Goal: Find specific page/section: Find specific page/section

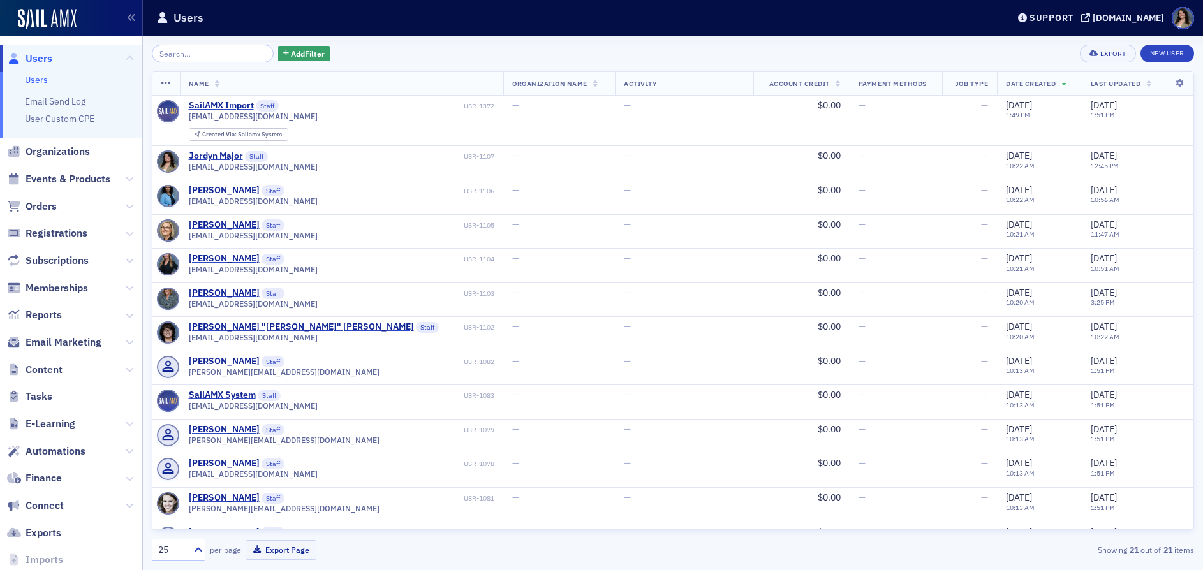
click at [1059, 11] on div "Support [DOMAIN_NAME]" at bounding box center [1107, 18] width 192 height 22
click at [1092, 14] on div "[DOMAIN_NAME]" at bounding box center [1127, 17] width 71 height 11
click at [126, 182] on icon at bounding box center [130, 179] width 8 height 8
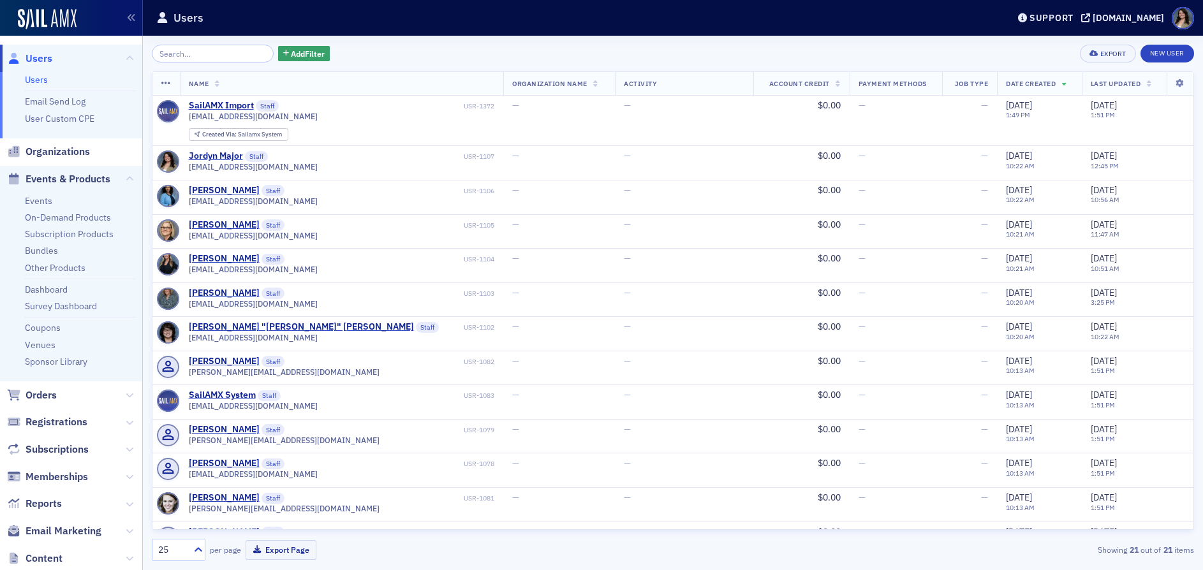
click at [40, 194] on ul "Events On-Demand Products Subscription Products Bundles Other Products Dashboar…" at bounding box center [71, 287] width 142 height 189
click at [40, 195] on link "Events" at bounding box center [38, 200] width 27 height 11
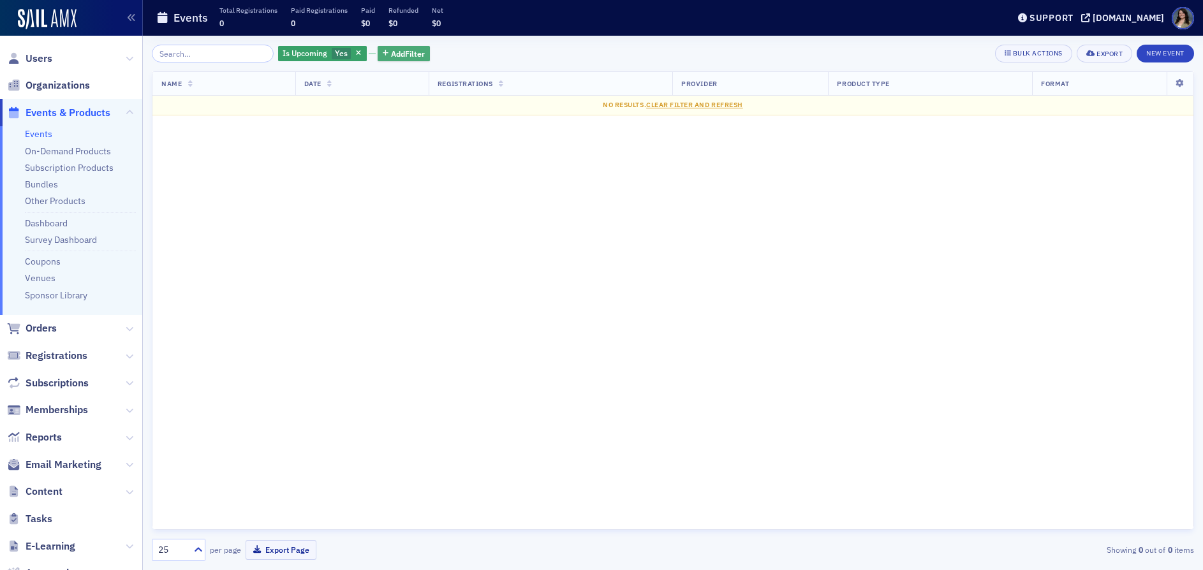
click at [391, 55] on span "Add Filter" at bounding box center [408, 53] width 34 height 11
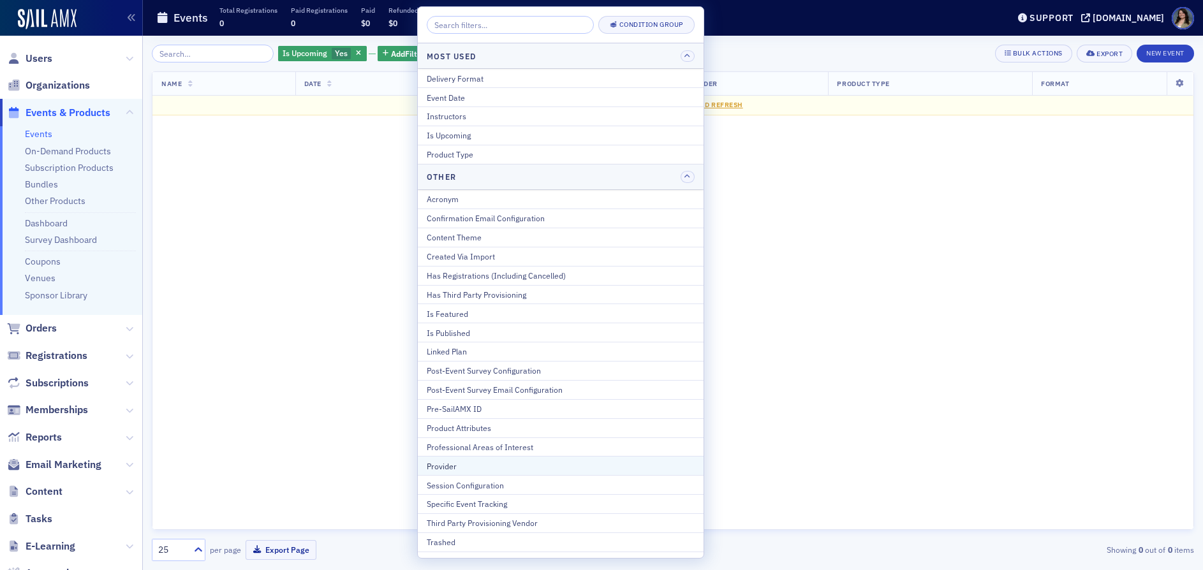
click at [471, 459] on button "Provider" at bounding box center [561, 465] width 286 height 19
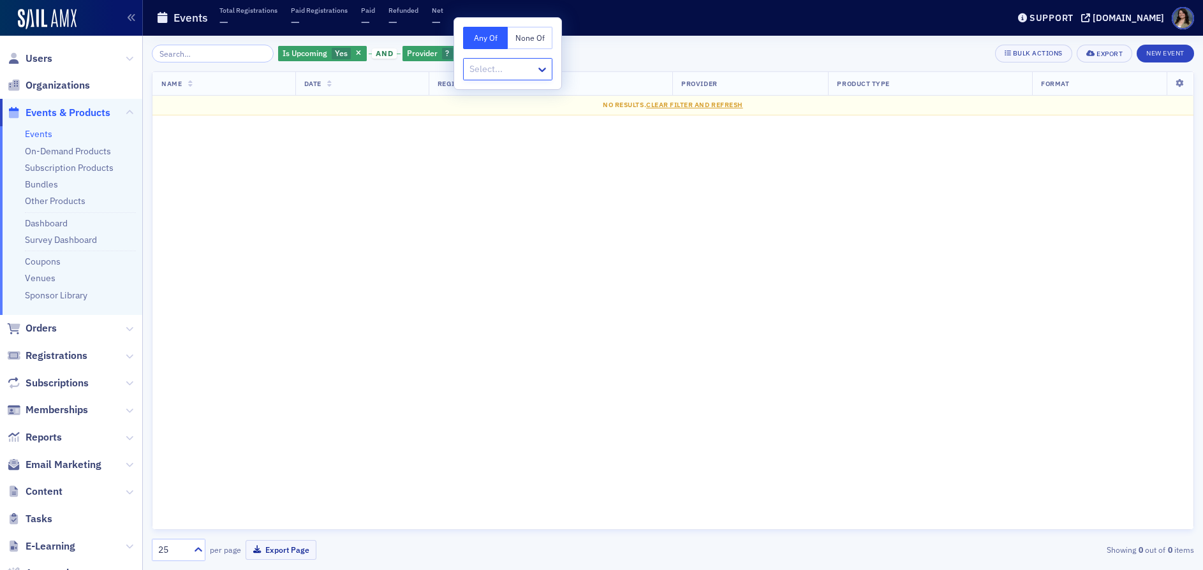
click at [497, 79] on div "Select..." at bounding box center [507, 69] width 89 height 22
type input "[US_STATE] society"
click at [542, 68] on icon at bounding box center [542, 69] width 13 height 13
click at [533, 288] on div "Name Date Registrations Provider Product Type Format No results. Clear Filter a…" at bounding box center [673, 300] width 1042 height 459
click at [451, 47] on div "Provider ?" at bounding box center [435, 54] width 66 height 16
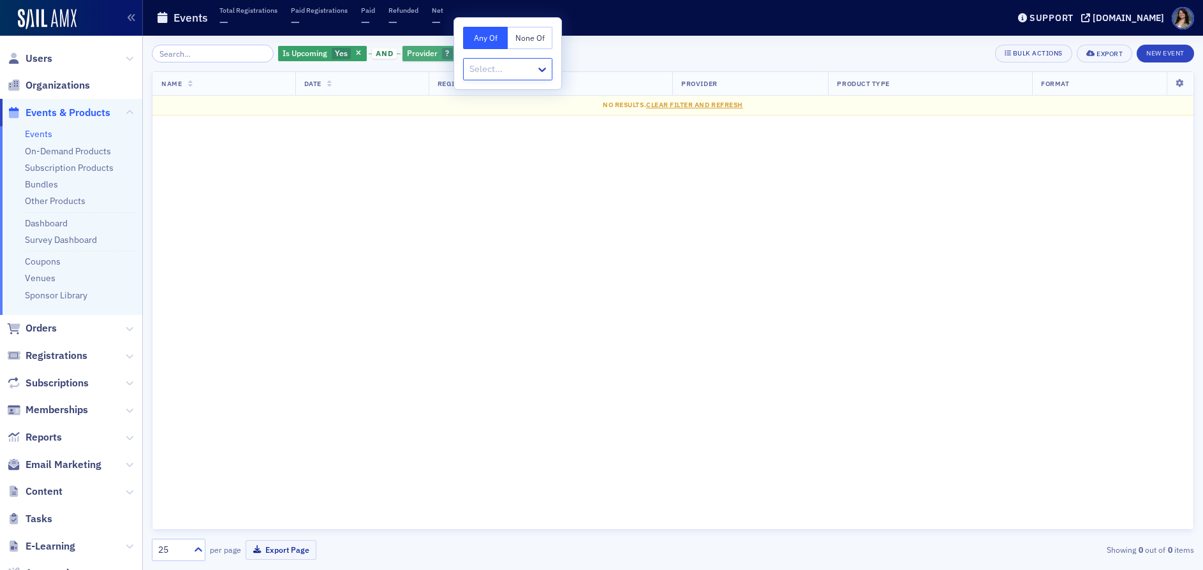
click at [415, 54] on span "Provider" at bounding box center [422, 53] width 31 height 10
drag, startPoint x: 450, startPoint y: 54, endPoint x: 442, endPoint y: 54, distance: 8.3
click at [455, 54] on span "button" at bounding box center [460, 53] width 11 height 11
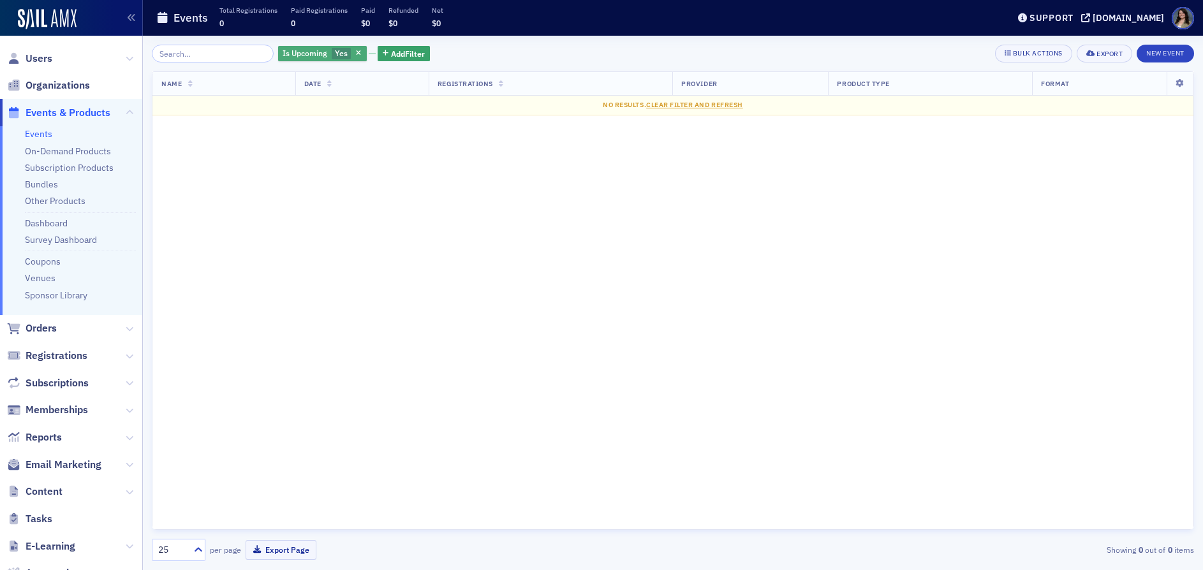
click at [283, 53] on span "Is Upcoming" at bounding box center [305, 53] width 45 height 10
click at [364, 122] on div "Name Date Registrations Provider Product Type Format No results. Clear Filter a…" at bounding box center [673, 300] width 1042 height 459
click at [126, 356] on icon at bounding box center [130, 357] width 8 height 8
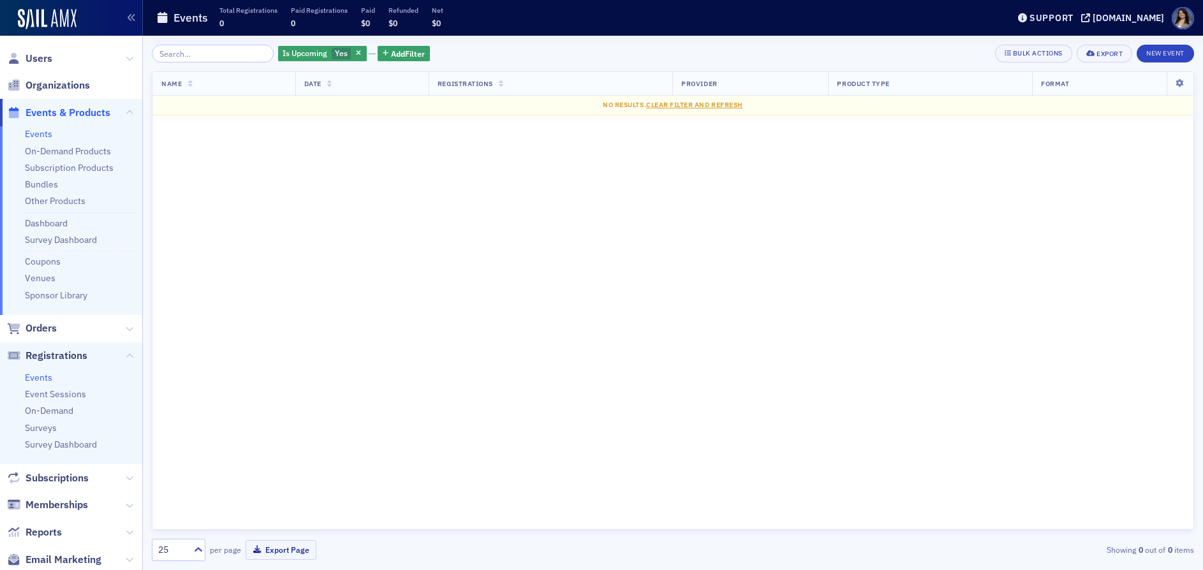
click at [41, 379] on link "Events" at bounding box center [38, 377] width 27 height 11
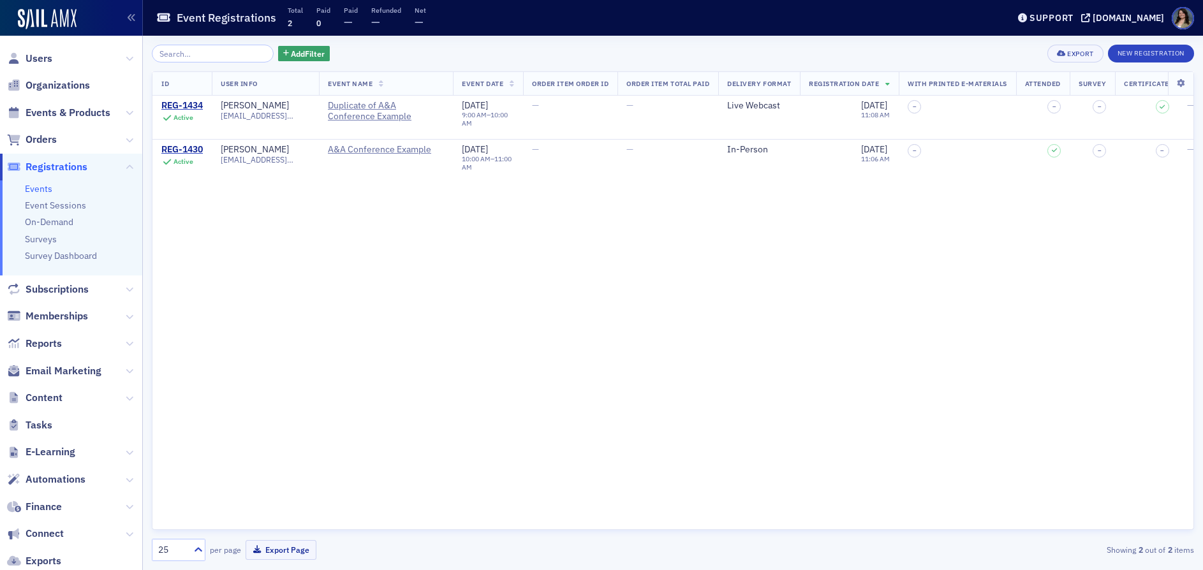
click at [50, 184] on link "Events" at bounding box center [38, 188] width 27 height 11
click at [55, 112] on span "Events & Products" at bounding box center [68, 113] width 85 height 14
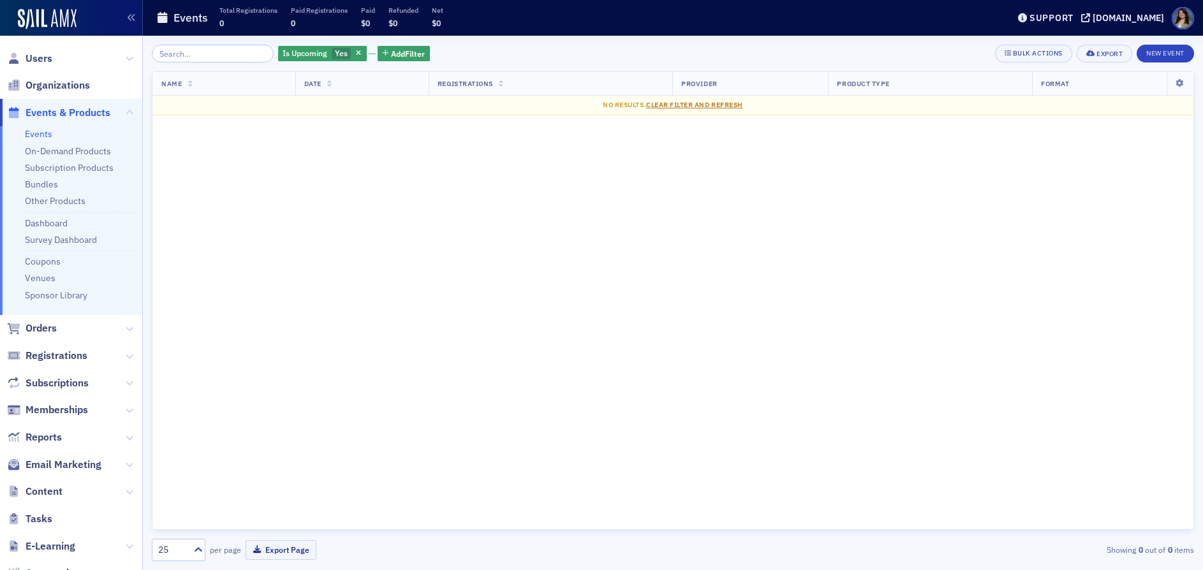
click at [720, 101] on span "Clear Filter and Refresh" at bounding box center [694, 104] width 97 height 9
